Goal: Transaction & Acquisition: Purchase product/service

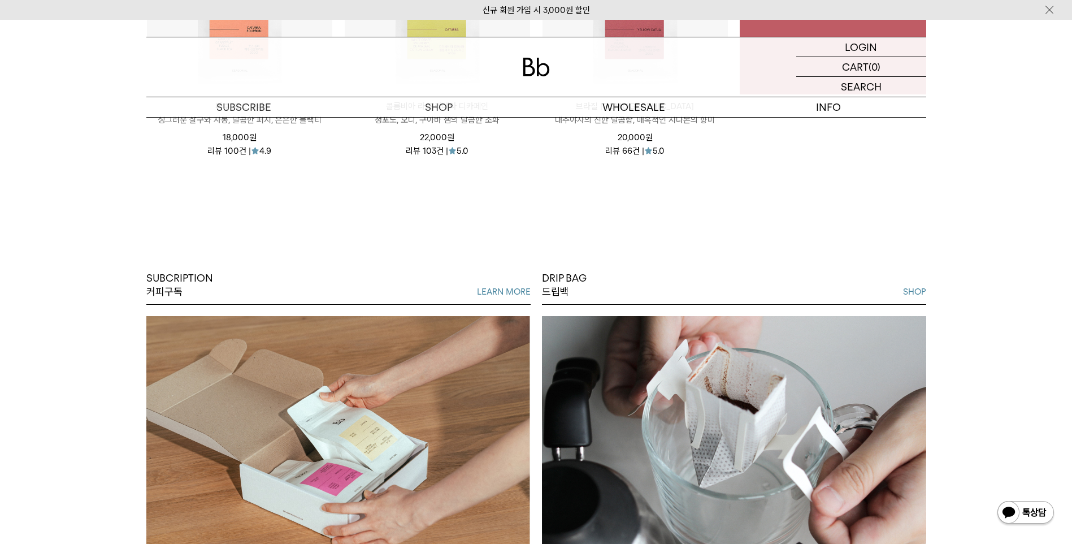
scroll to position [848, 0]
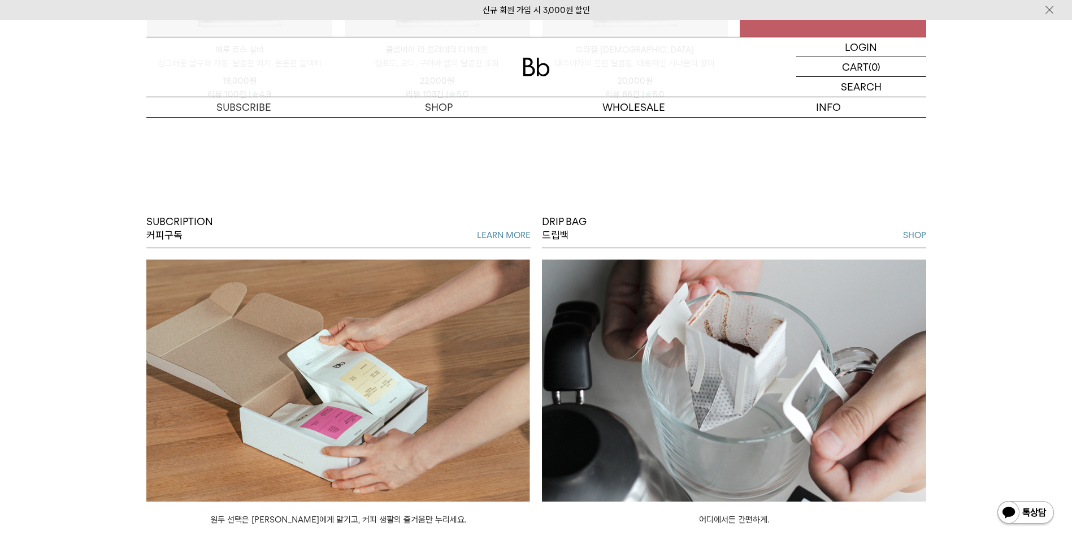
click at [914, 237] on link "SHOP" at bounding box center [914, 235] width 23 height 14
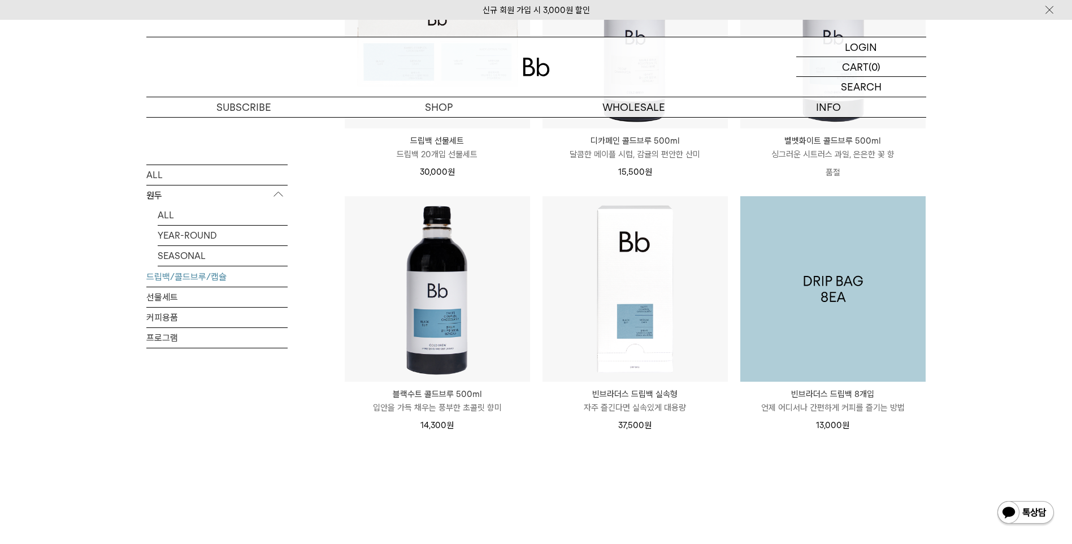
scroll to position [791, 0]
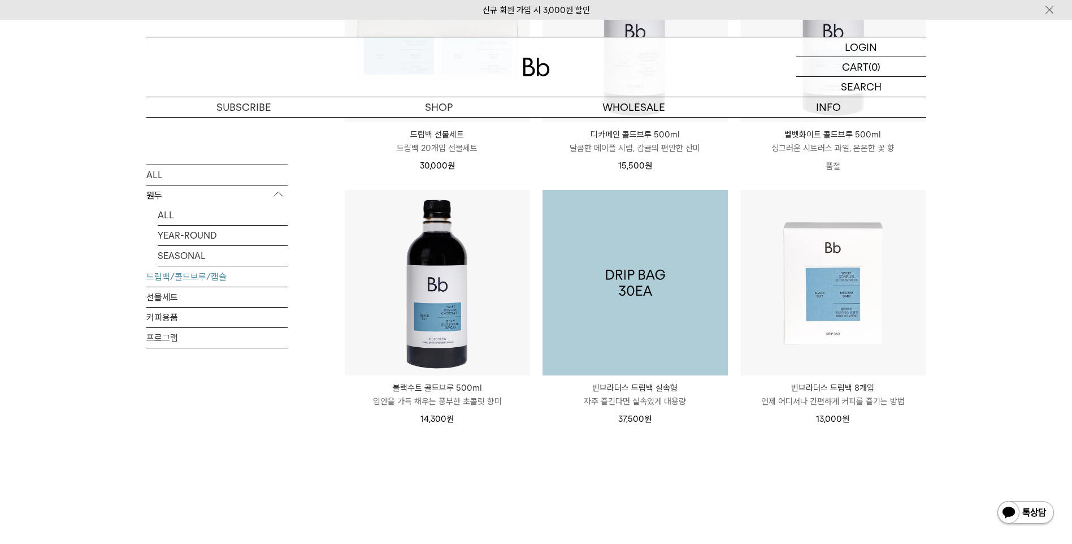
click at [637, 306] on img at bounding box center [635, 282] width 185 height 185
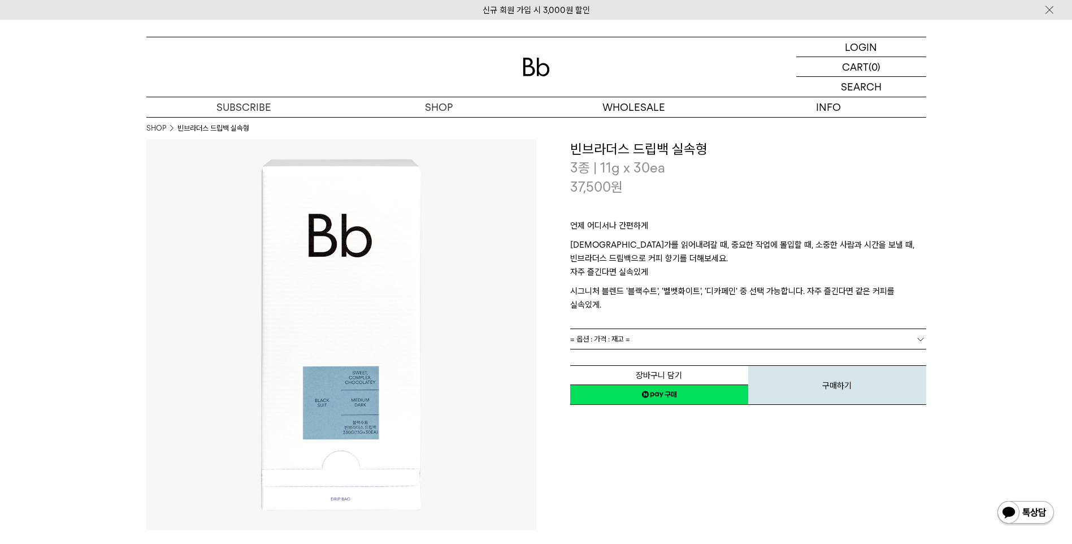
drag, startPoint x: 651, startPoint y: 379, endPoint x: 631, endPoint y: 50, distance: 330.2
click at [651, 384] on link "네이버페이 구매하기" at bounding box center [659, 394] width 178 height 20
click at [659, 384] on link "네이버페이 구매하기" at bounding box center [659, 394] width 178 height 20
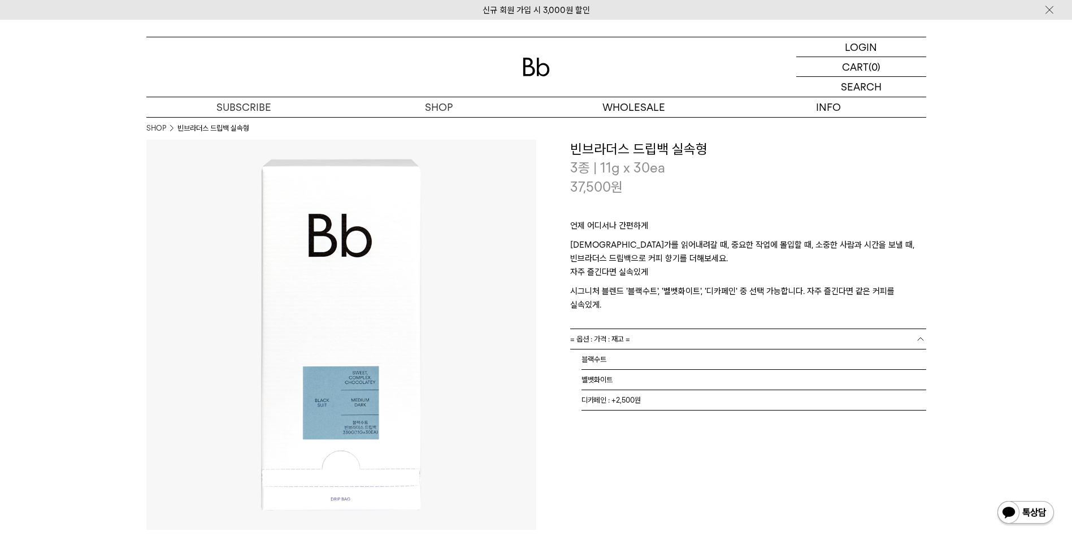
click at [656, 329] on link "= 옵션 : 가격 : 재고 =" at bounding box center [748, 339] width 356 height 20
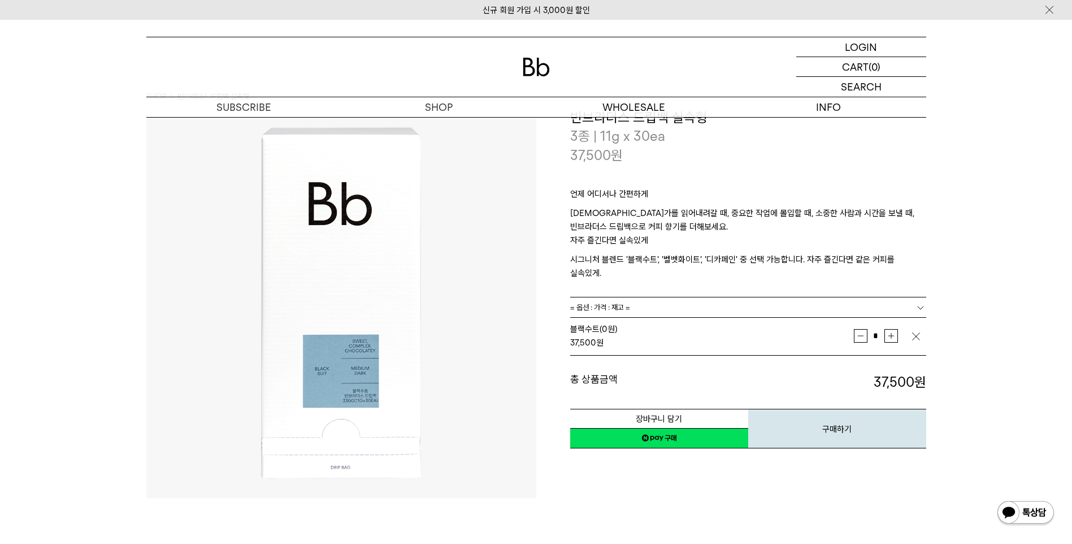
scroll to position [57, 0]
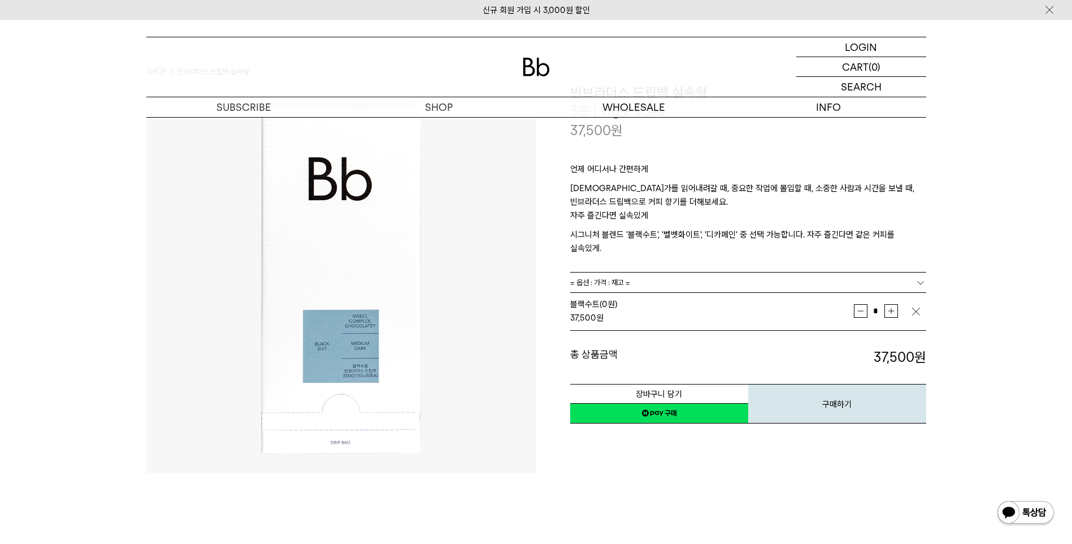
click at [655, 403] on link "네이버페이 구매하기" at bounding box center [659, 413] width 178 height 20
